Goal: Transaction & Acquisition: Purchase product/service

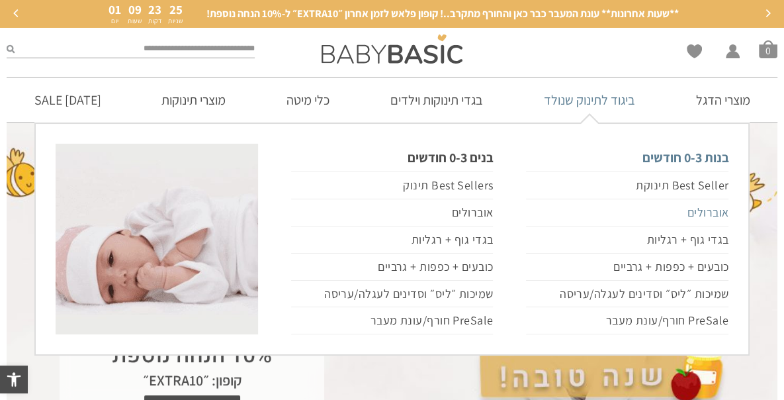
click at [707, 210] on link "אוברולים" at bounding box center [627, 212] width 202 height 27
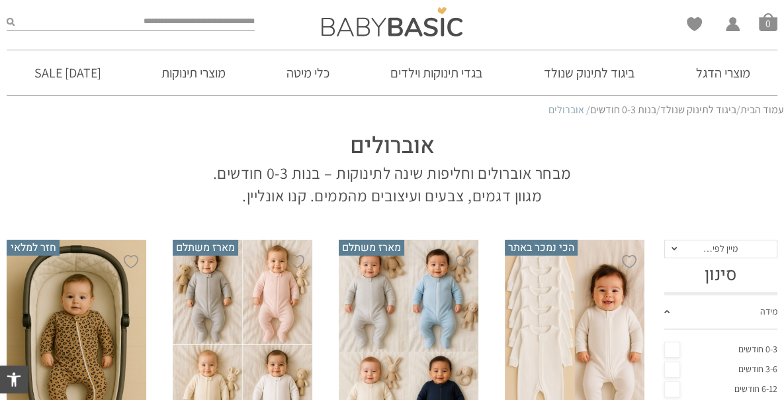
click at [592, 306] on div "x בחירת סוג בד טריקו (עונת מעבר/קיץ) פלנל (חורף)" at bounding box center [575, 344] width 140 height 209
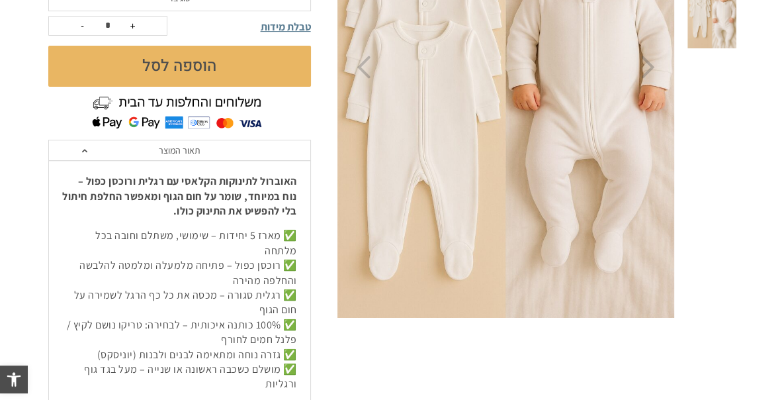
scroll to position [363, 0]
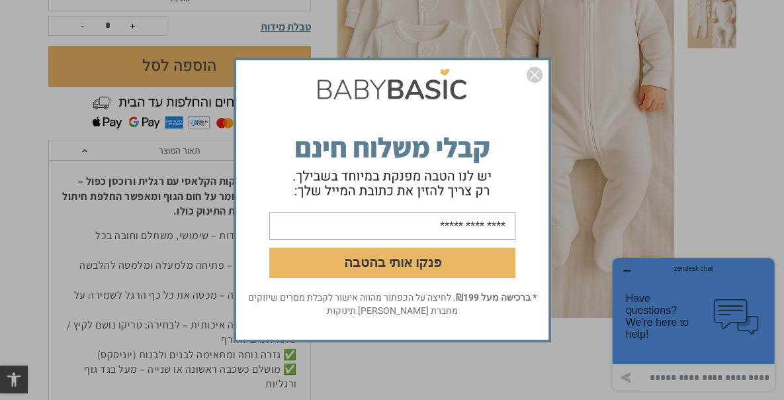
click at [531, 75] on img "סגור" at bounding box center [535, 75] width 16 height 16
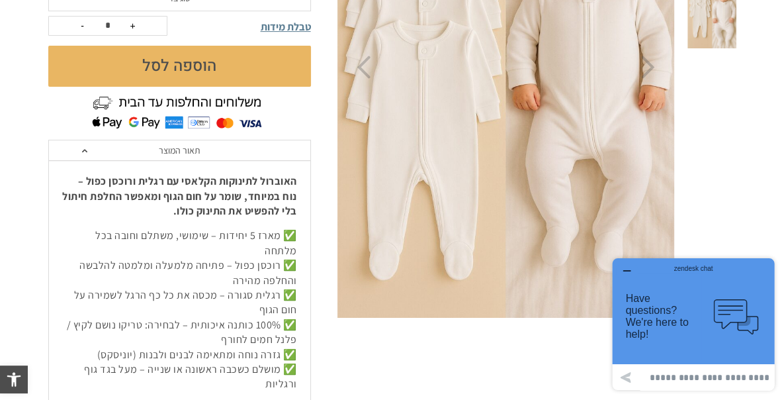
click at [182, 152] on link "תאור המוצר" at bounding box center [179, 150] width 261 height 21
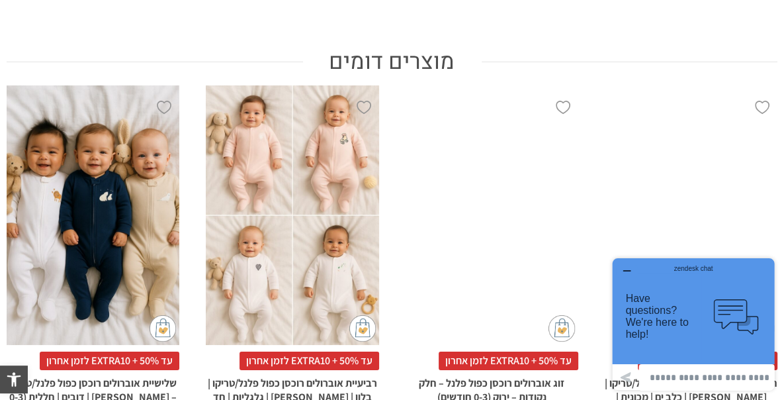
scroll to position [760, 0]
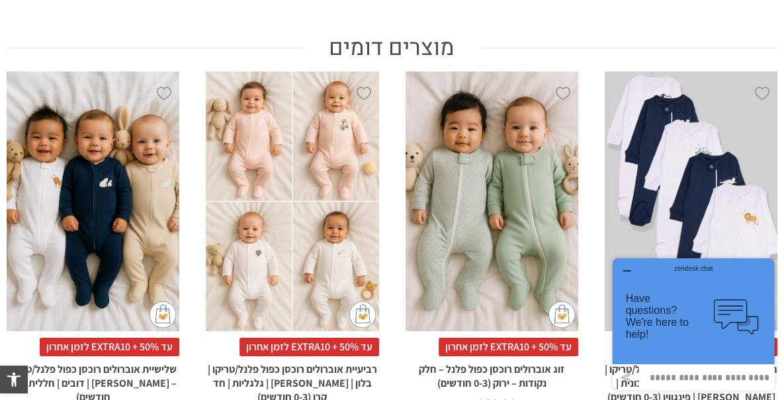
click at [474, 184] on div "x הוספה לסל" at bounding box center [492, 200] width 173 height 259
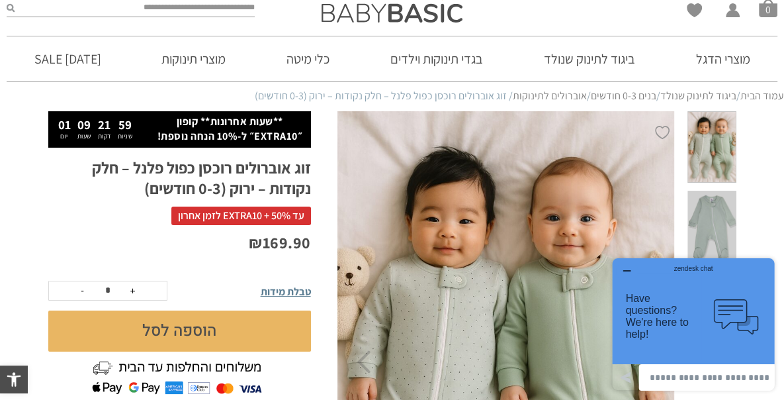
scroll to position [36, 0]
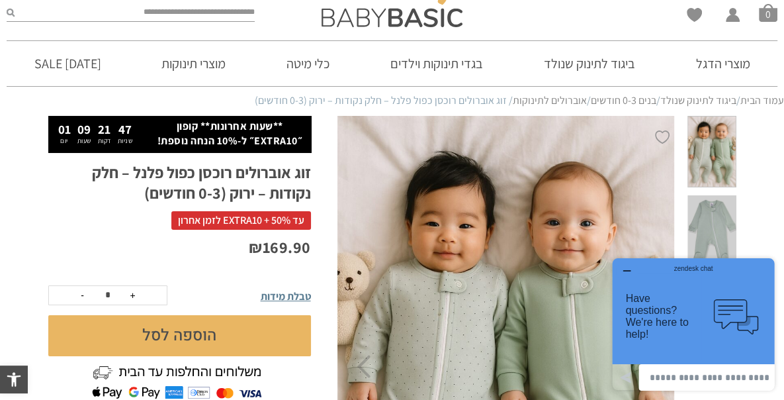
drag, startPoint x: 629, startPoint y: 269, endPoint x: 1236, endPoint y: 521, distance: 657.9
click at [629, 269] on div "zendesk chat" at bounding box center [694, 266] width 130 height 13
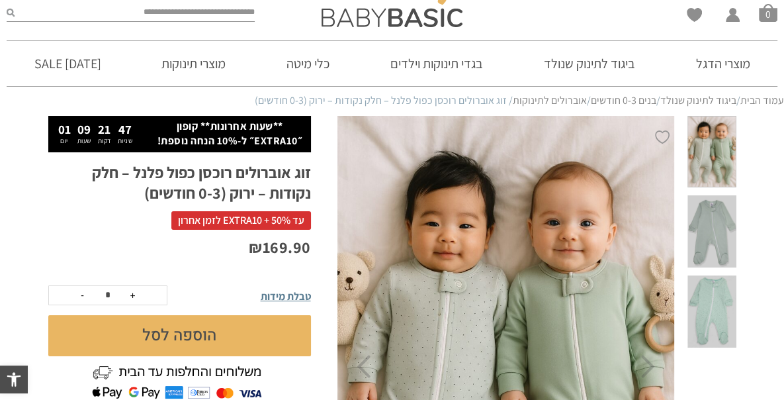
scroll to position [0, 0]
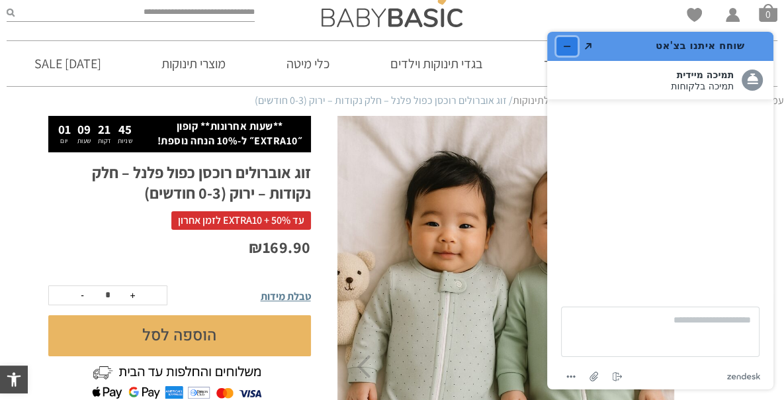
click at [560, 41] on button "מזער את היישומון" at bounding box center [566, 46] width 21 height 19
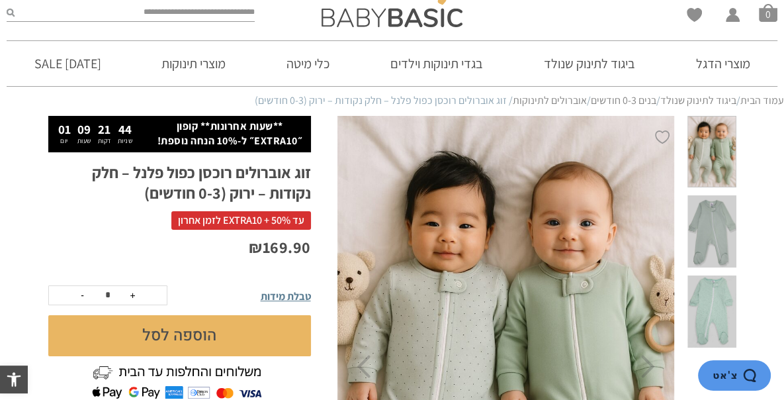
click at [727, 205] on span at bounding box center [711, 231] width 48 height 72
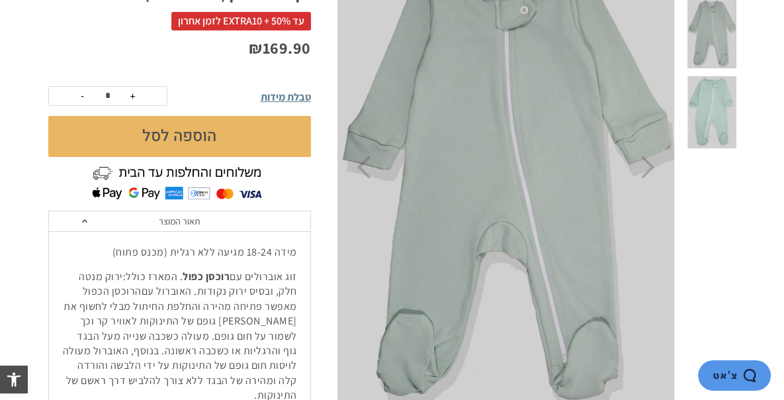
scroll to position [224, 0]
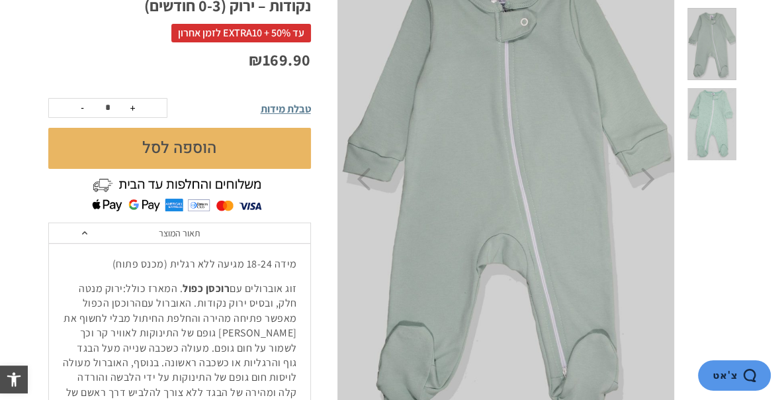
click at [728, 111] on span at bounding box center [711, 124] width 48 height 72
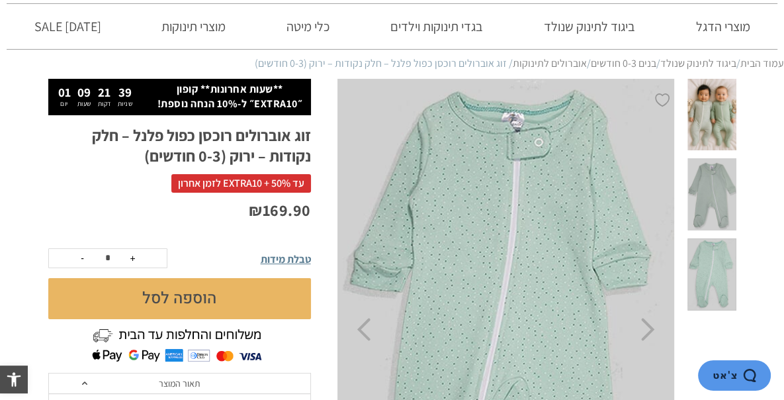
scroll to position [13, 0]
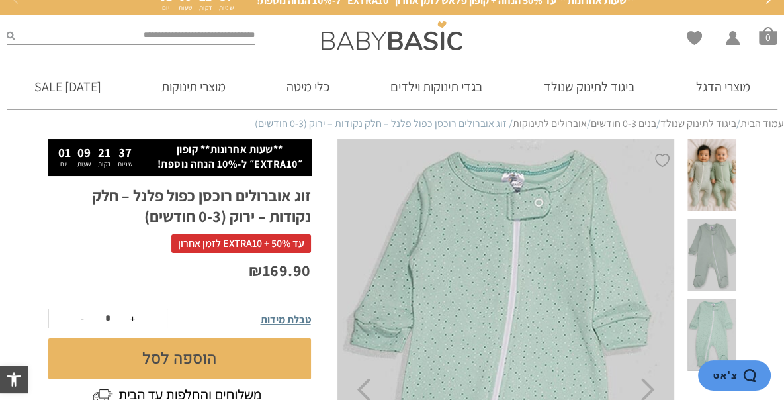
click at [705, 158] on span at bounding box center [711, 175] width 48 height 72
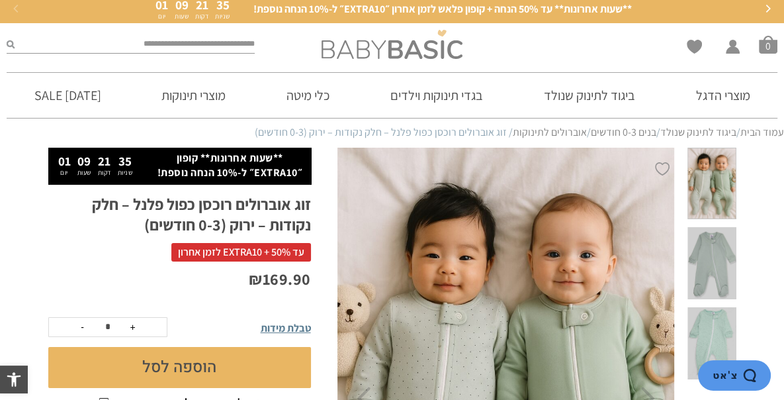
scroll to position [0, 0]
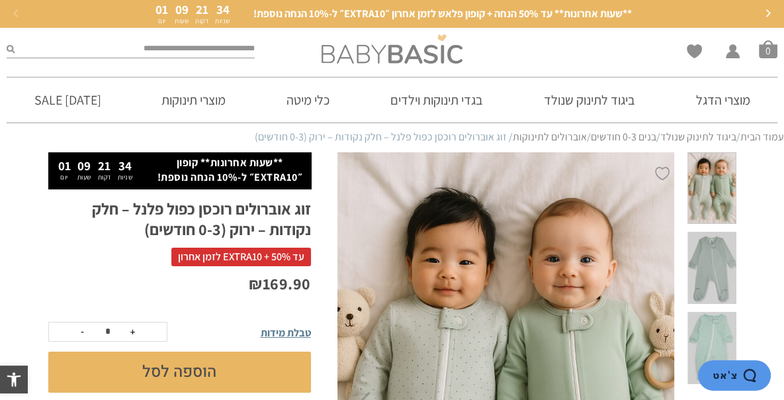
click at [395, 49] on img at bounding box center [392, 48] width 141 height 29
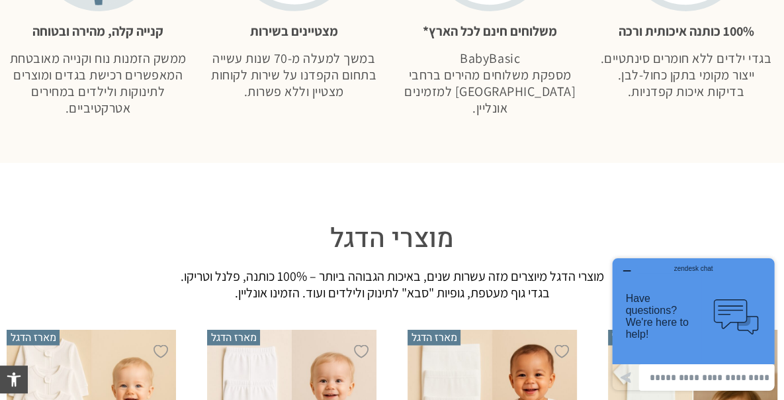
scroll to position [1755, 0]
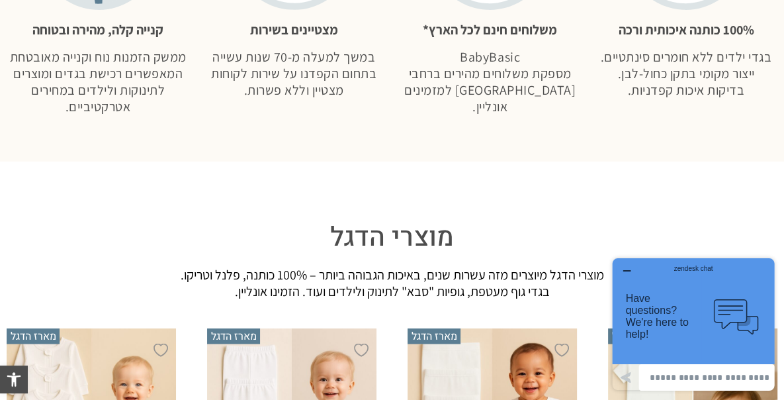
drag, startPoint x: 625, startPoint y: 269, endPoint x: 1230, endPoint y: 515, distance: 652.7
click at [625, 269] on icon "button" at bounding box center [626, 270] width 11 height 11
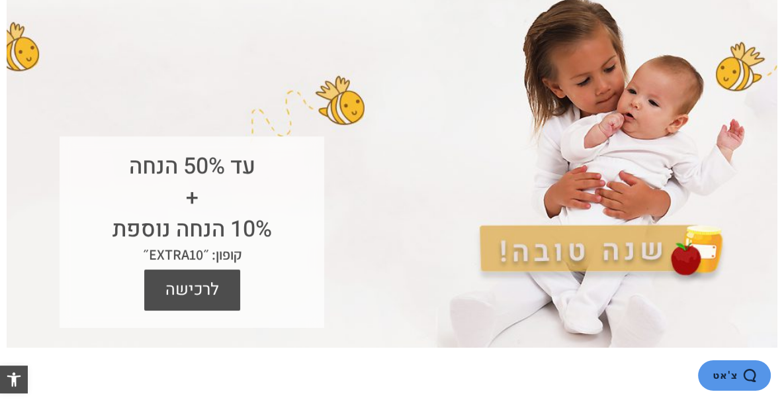
scroll to position [0, 0]
